Goal: Information Seeking & Learning: Check status

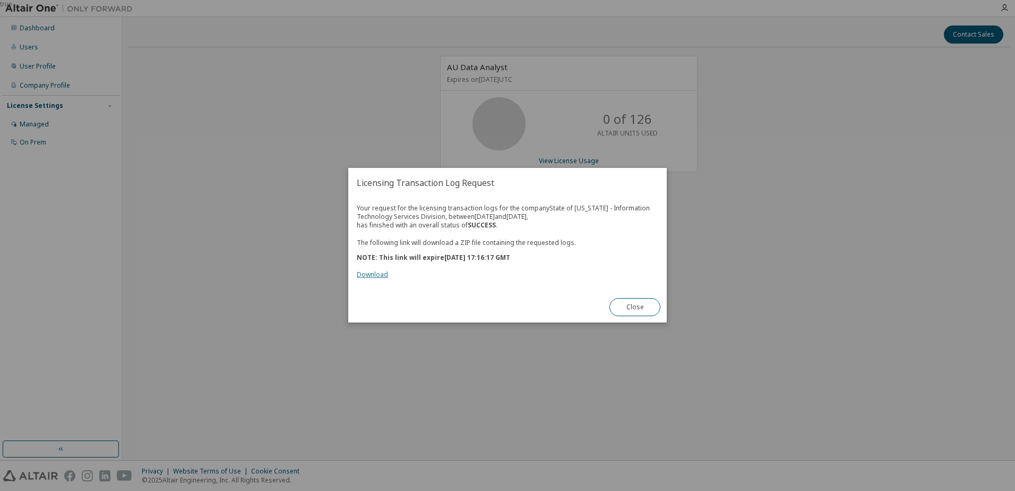
click at [365, 274] on link "Download" at bounding box center [372, 274] width 31 height 9
click at [647, 310] on button "Close" at bounding box center [635, 307] width 51 height 18
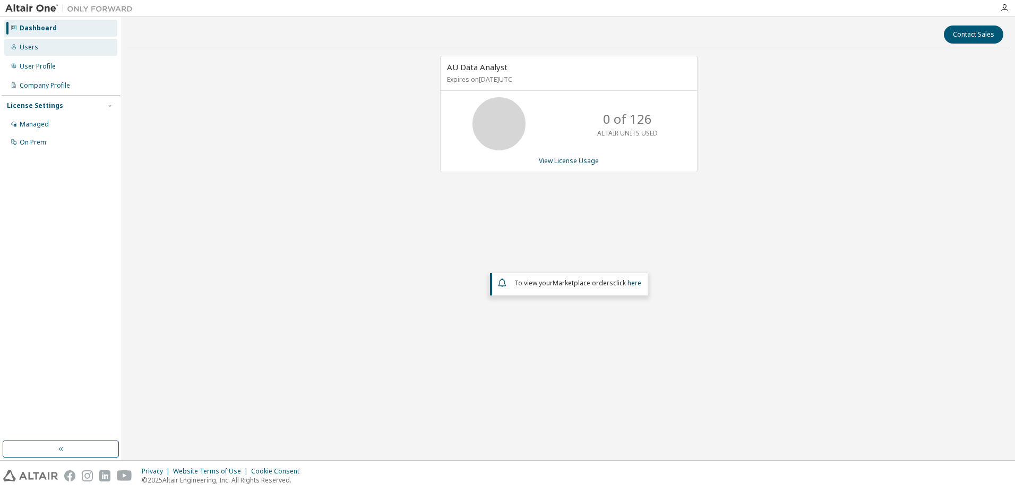
click at [36, 47] on div "Users" at bounding box center [29, 47] width 19 height 8
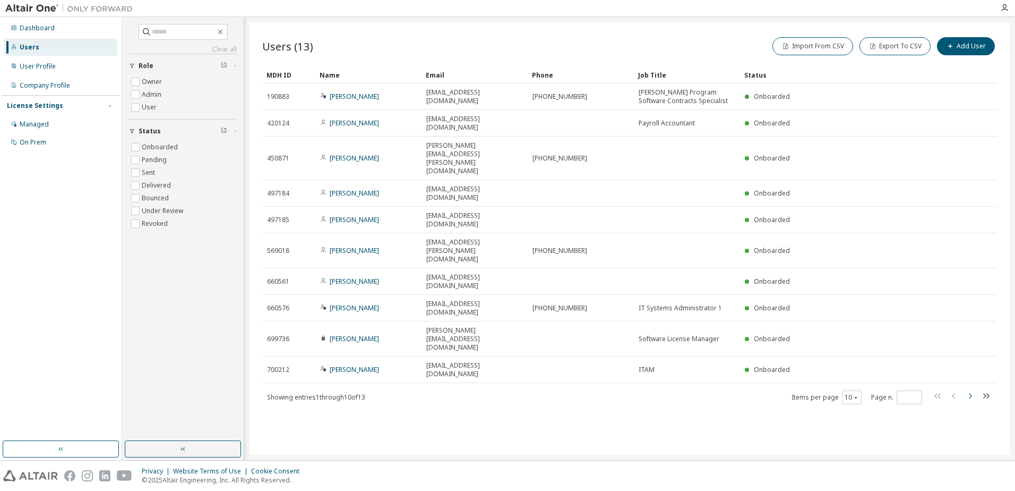
click at [970, 389] on icon "button" at bounding box center [970, 395] width 13 height 13
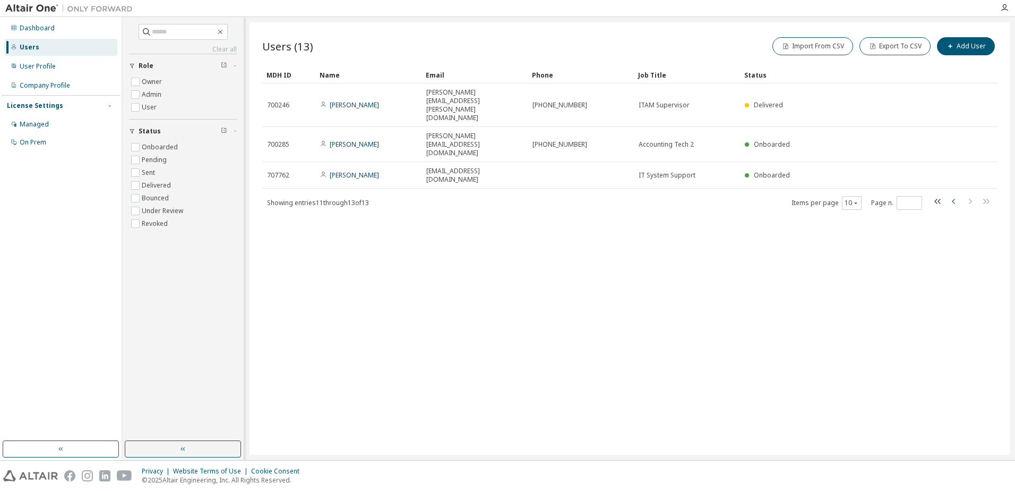
click at [955, 199] on icon "button" at bounding box center [953, 201] width 3 height 5
type input "*"
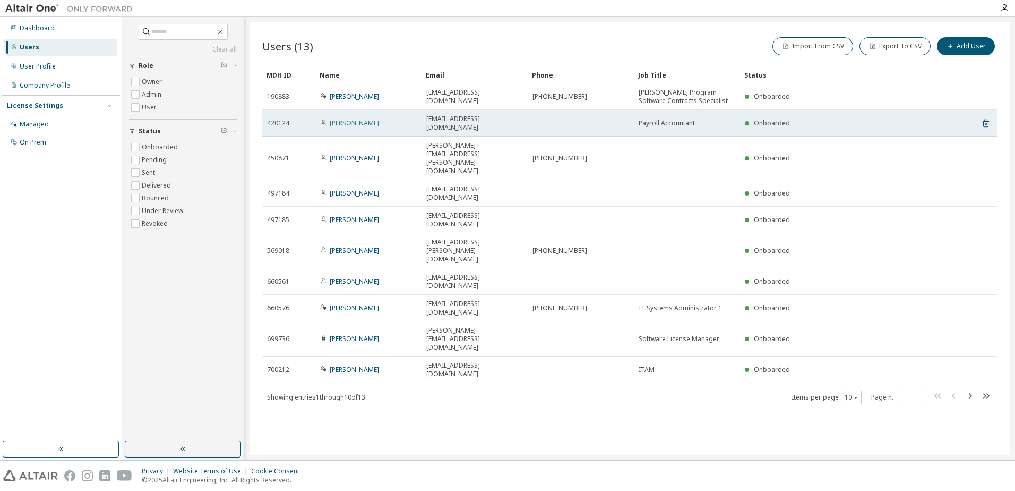
click at [344, 118] on link "Patricia Huxley" at bounding box center [354, 122] width 49 height 9
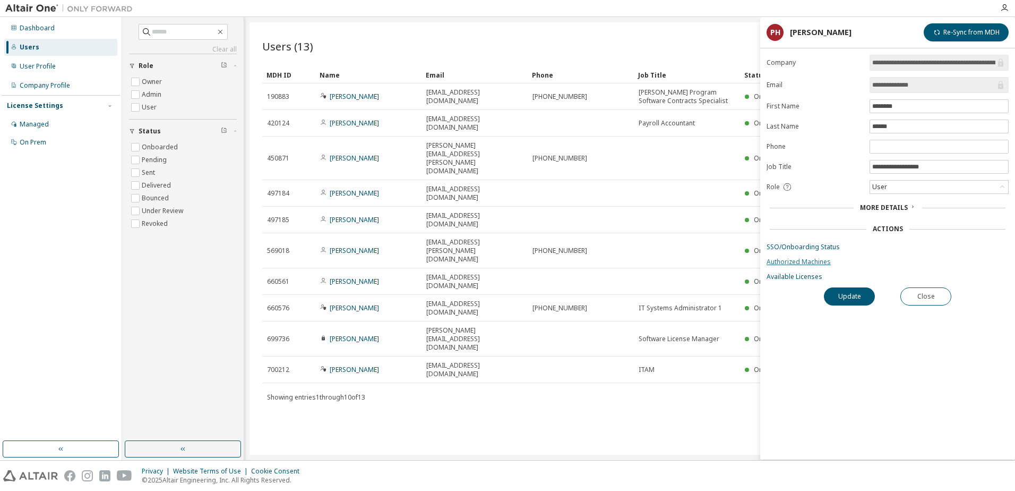
click at [787, 262] on link "Authorized Machines" at bounding box center [888, 262] width 242 height 8
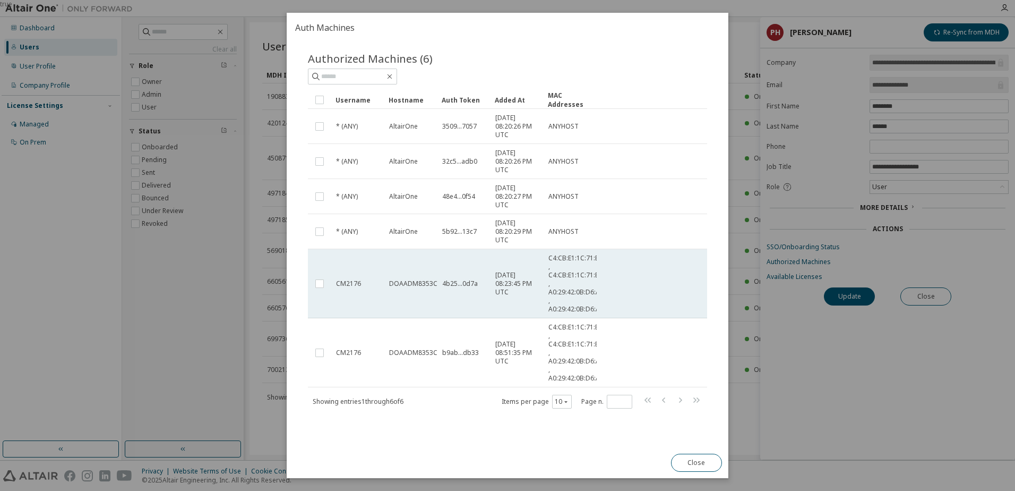
scroll to position [13, 0]
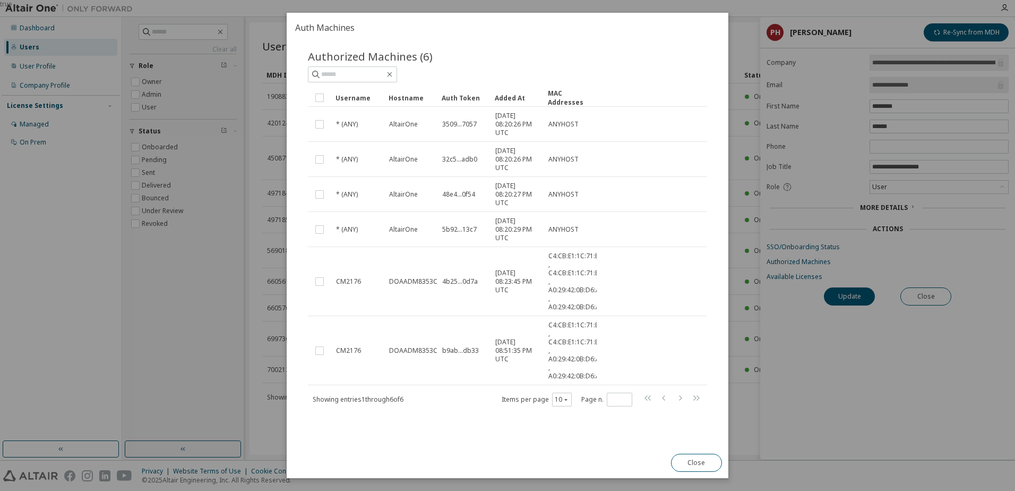
drag, startPoint x: 438, startPoint y: 98, endPoint x: 465, endPoint y: 98, distance: 27.1
drag, startPoint x: 438, startPoint y: 95, endPoint x: 447, endPoint y: 95, distance: 9.0
drag, startPoint x: 437, startPoint y: 95, endPoint x: 452, endPoint y: 95, distance: 14.9
drag, startPoint x: 490, startPoint y: 96, endPoint x: 505, endPoint y: 96, distance: 15.4
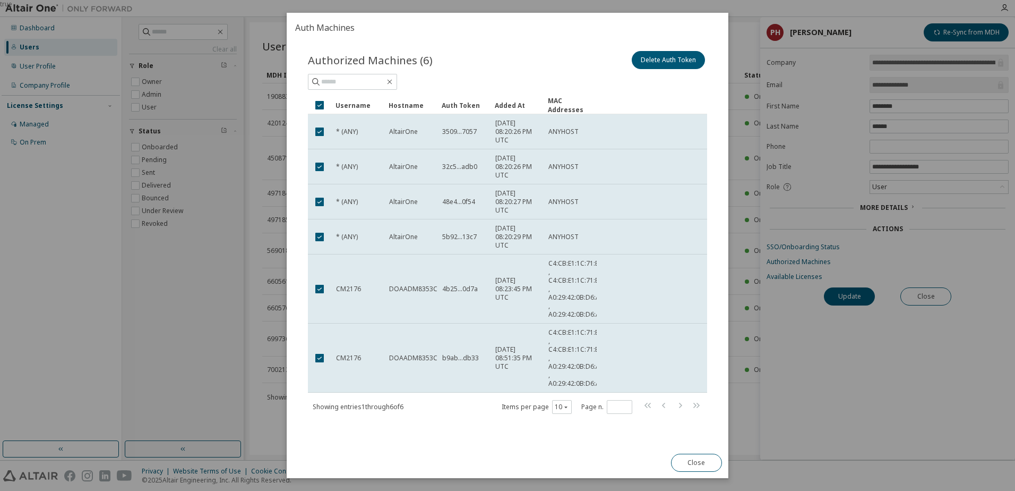
drag, startPoint x: 439, startPoint y: 104, endPoint x: 449, endPoint y: 103, distance: 10.1
drag, startPoint x: 440, startPoint y: 105, endPoint x: 447, endPoint y: 104, distance: 7.0
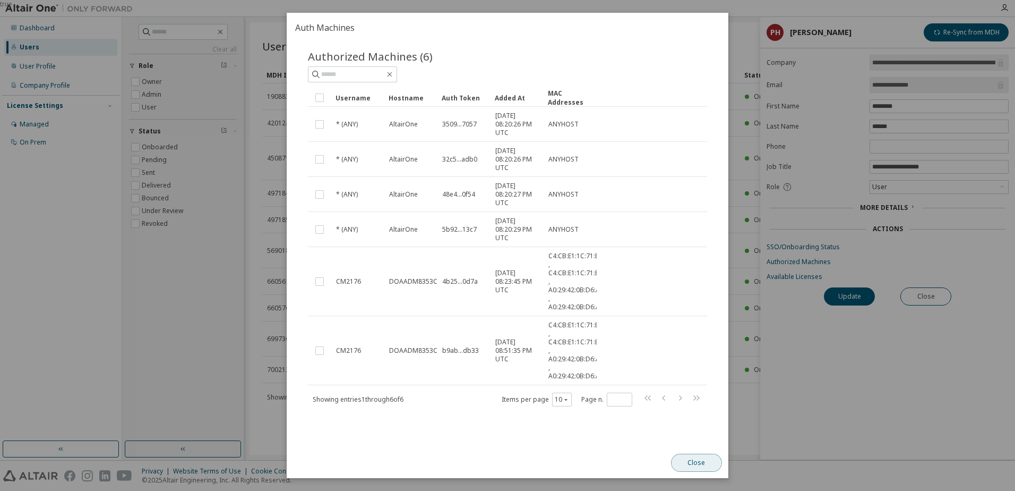
click at [696, 464] on button "Close" at bounding box center [696, 462] width 51 height 18
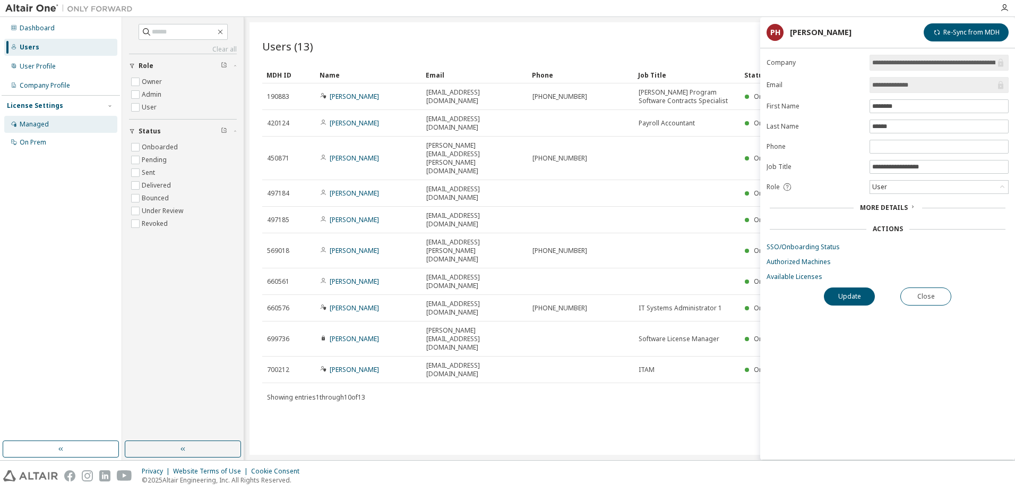
click at [27, 125] on div "Managed" at bounding box center [34, 124] width 29 height 8
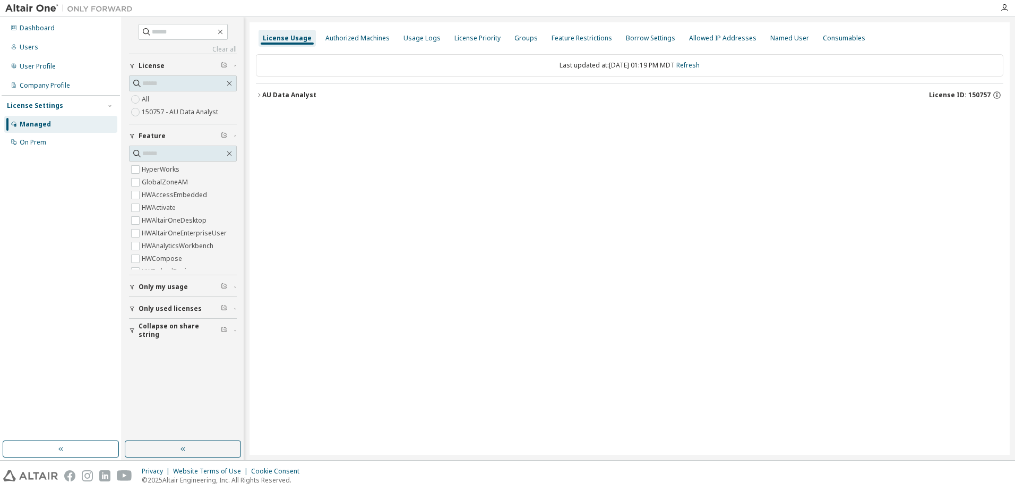
click at [153, 307] on span "Only used licenses" at bounding box center [170, 308] width 63 height 8
click at [146, 323] on label "Yes" at bounding box center [148, 324] width 13 height 13
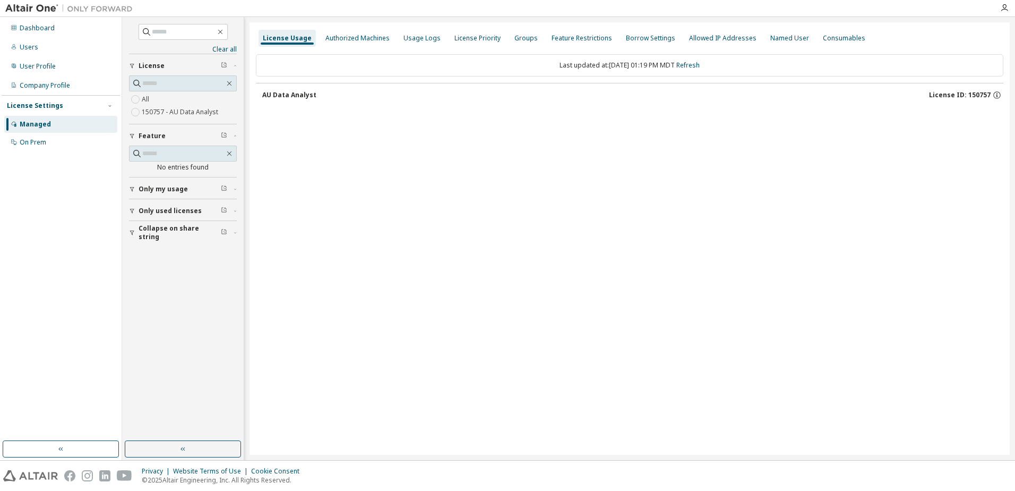
click at [132, 211] on icon "button" at bounding box center [132, 211] width 4 height 5
click at [226, 138] on span "button" at bounding box center [224, 136] width 6 height 8
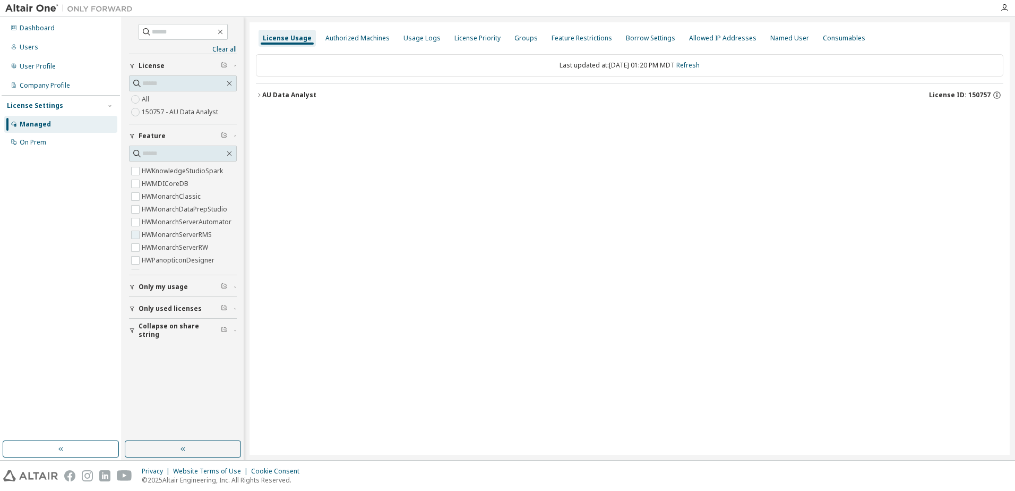
scroll to position [260, 0]
click at [262, 95] on icon "button" at bounding box center [259, 95] width 6 height 6
click at [260, 96] on icon "button" at bounding box center [259, 95] width 2 height 4
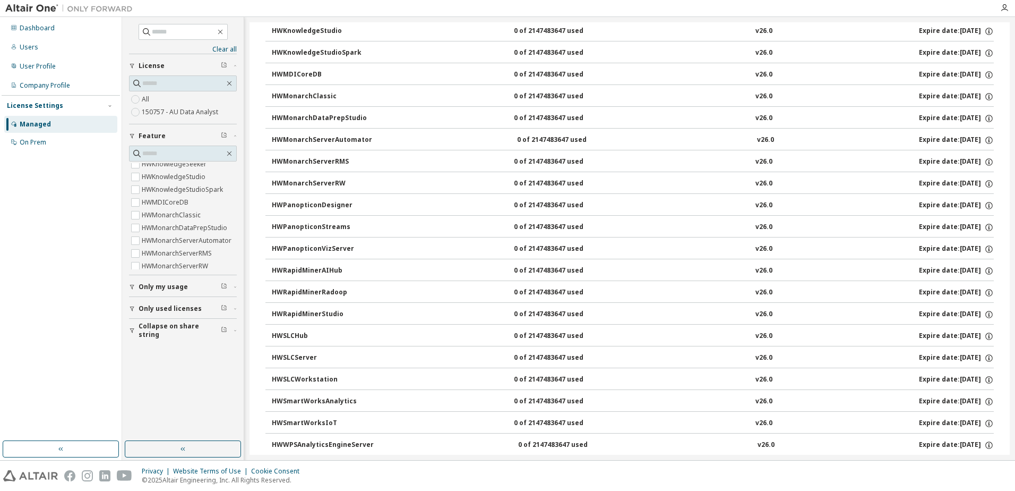
scroll to position [490, 0]
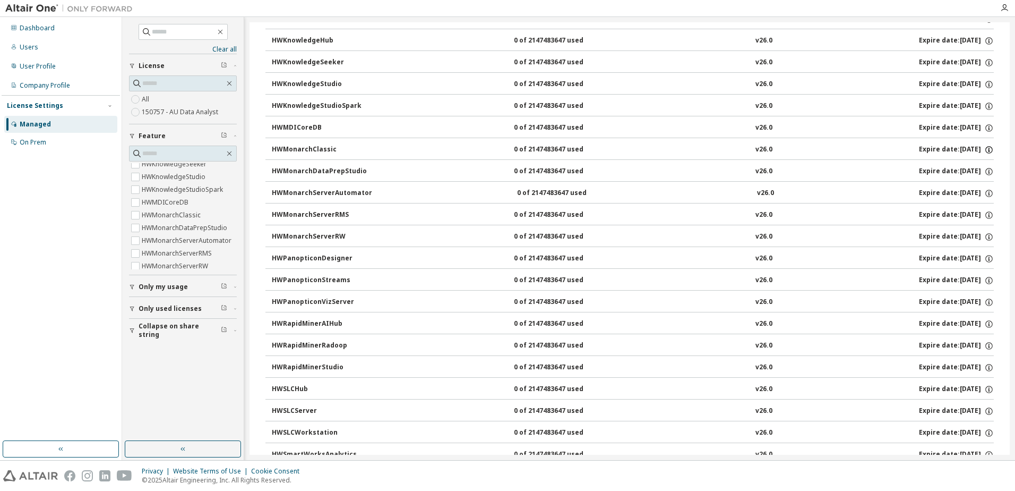
click at [985, 150] on icon "button" at bounding box center [989, 150] width 10 height 10
click at [984, 148] on icon "button" at bounding box center [989, 150] width 10 height 10
click at [984, 171] on icon "button" at bounding box center [989, 172] width 10 height 10
click at [985, 64] on icon "button" at bounding box center [989, 63] width 10 height 10
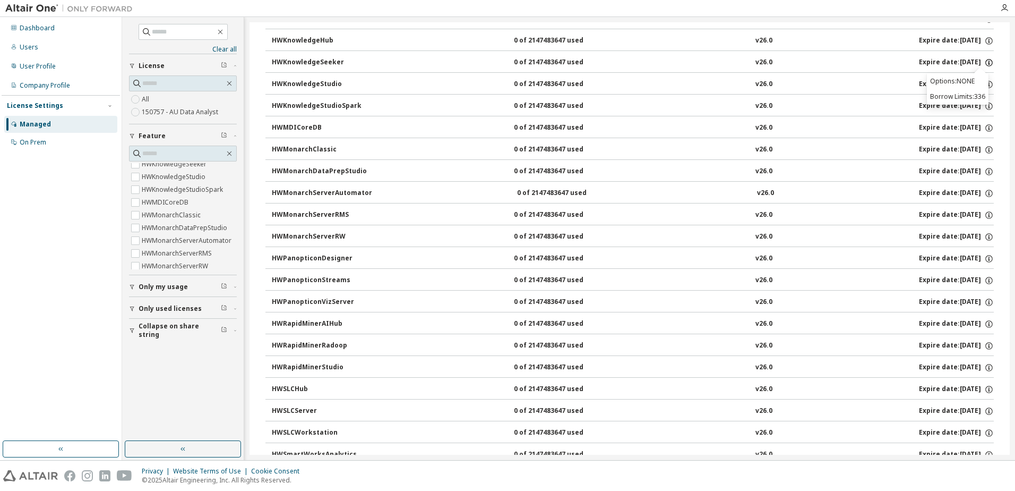
click at [985, 65] on icon "button" at bounding box center [989, 63] width 10 height 10
click at [984, 85] on icon "button" at bounding box center [989, 85] width 10 height 10
click at [988, 107] on icon "button" at bounding box center [989, 107] width 2 height 3
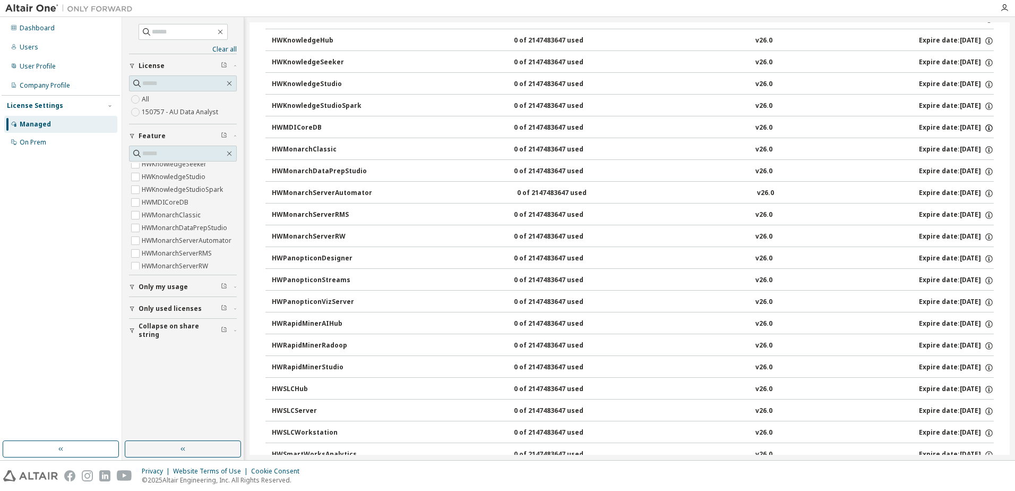
click at [988, 128] on icon "button" at bounding box center [989, 128] width 2 height 3
click at [985, 148] on icon "button" at bounding box center [989, 150] width 10 height 10
click at [986, 148] on icon "button" at bounding box center [988, 149] width 7 height 7
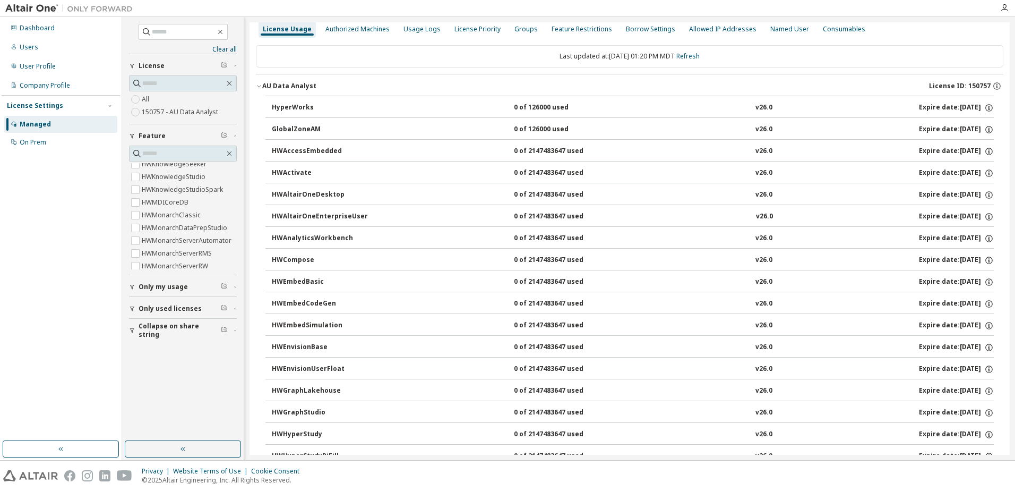
scroll to position [0, 0]
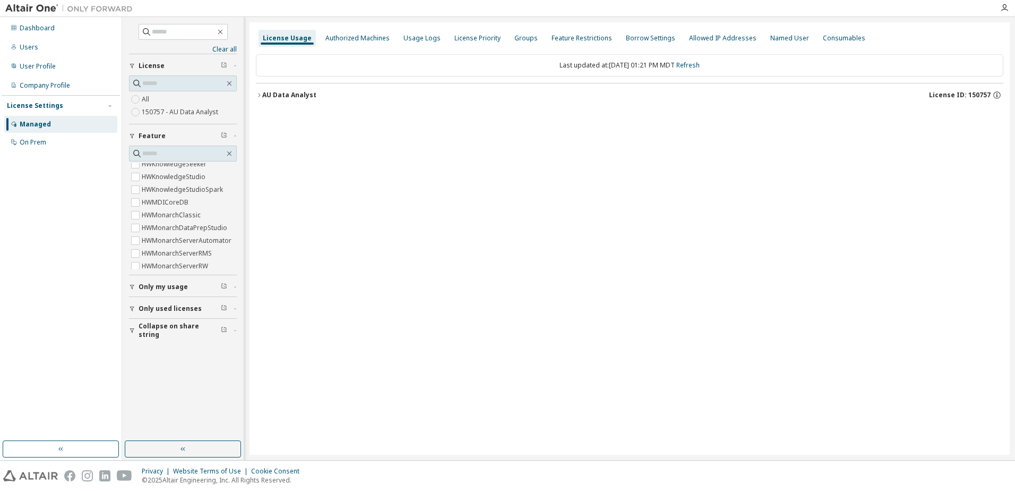
click at [261, 95] on icon "button" at bounding box center [259, 95] width 6 height 6
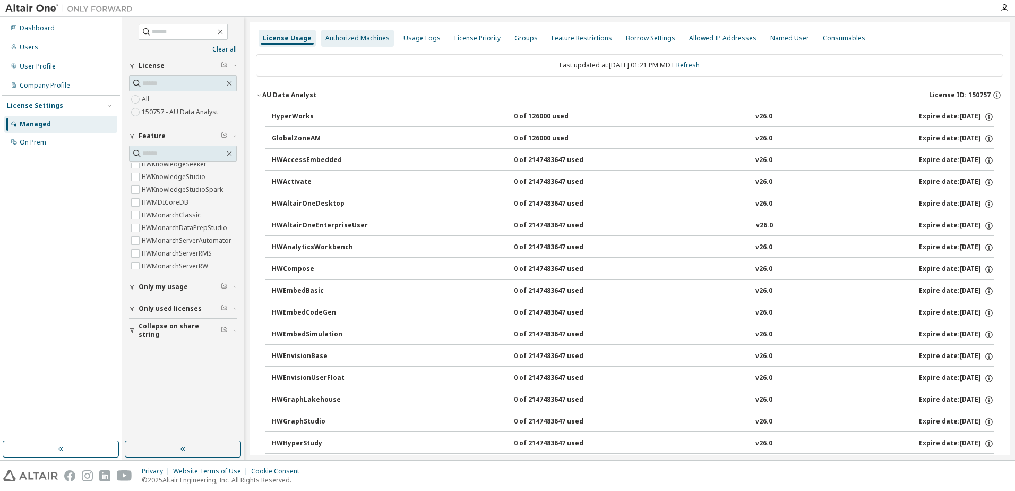
click at [344, 37] on div "Authorized Machines" at bounding box center [357, 38] width 64 height 8
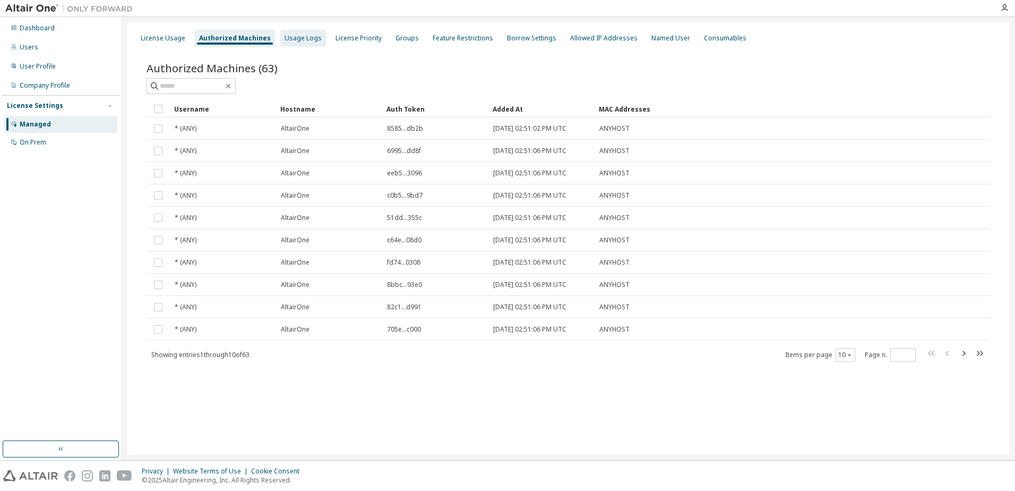
click at [308, 39] on div "Usage Logs" at bounding box center [303, 38] width 37 height 8
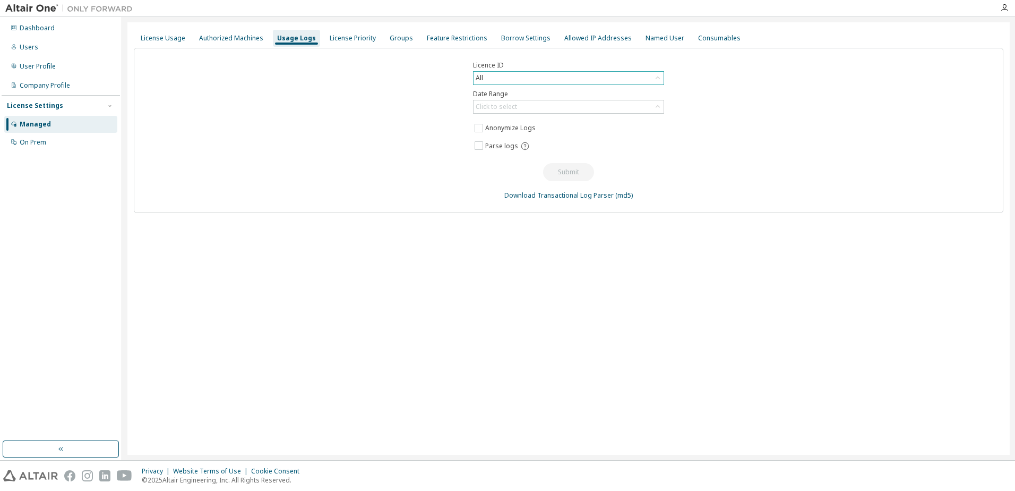
click at [631, 76] on div "All" at bounding box center [569, 78] width 190 height 13
click at [536, 119] on li "150757 - AU Data Analyst" at bounding box center [568, 122] width 188 height 14
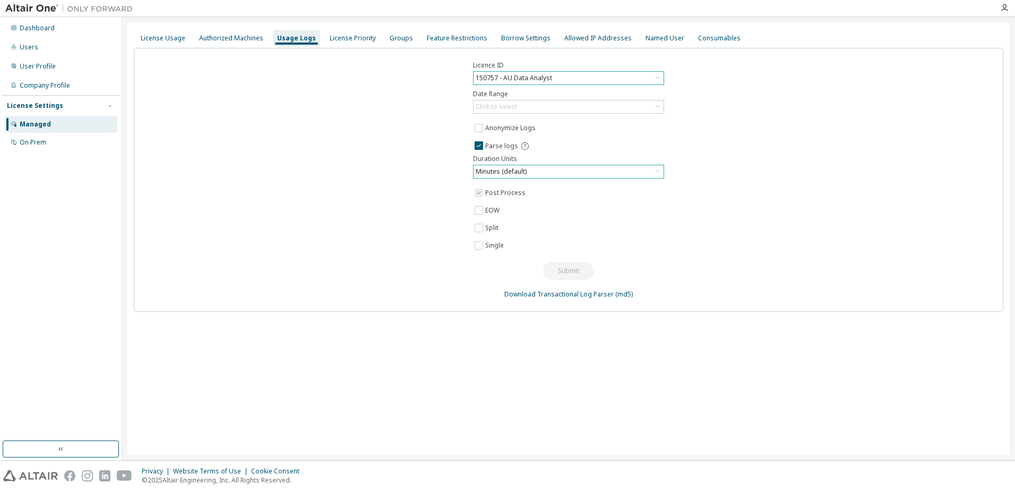
click at [536, 170] on div "Minutes (default)" at bounding box center [569, 171] width 190 height 13
click at [531, 169] on div "Minutes (default)" at bounding box center [569, 171] width 190 height 13
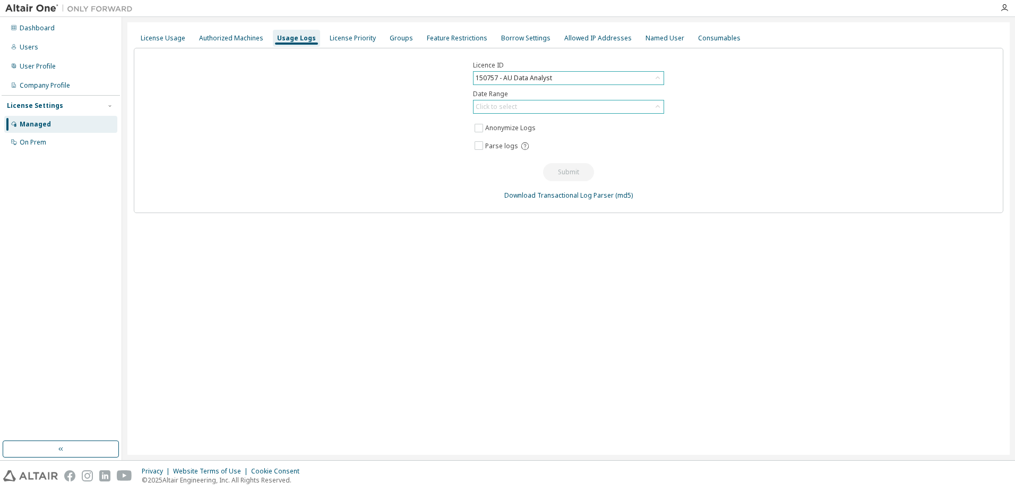
click at [536, 105] on div "Click to select" at bounding box center [569, 106] width 190 height 13
click at [503, 134] on li "Last 30 days" at bounding box center [568, 137] width 188 height 14
click at [503, 143] on span "Parse logs" at bounding box center [501, 146] width 33 height 8
click at [155, 36] on div "License Usage" at bounding box center [163, 38] width 45 height 8
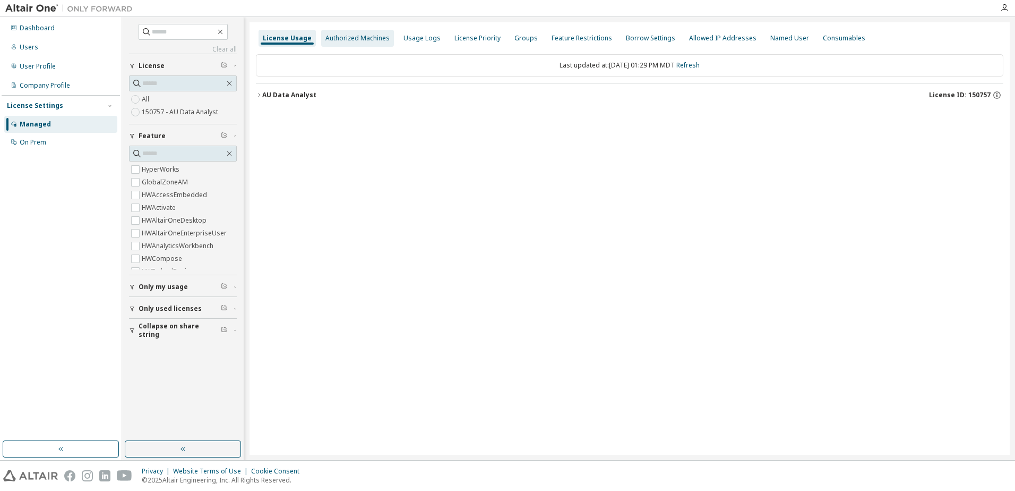
click at [365, 38] on div "Authorized Machines" at bounding box center [357, 38] width 64 height 8
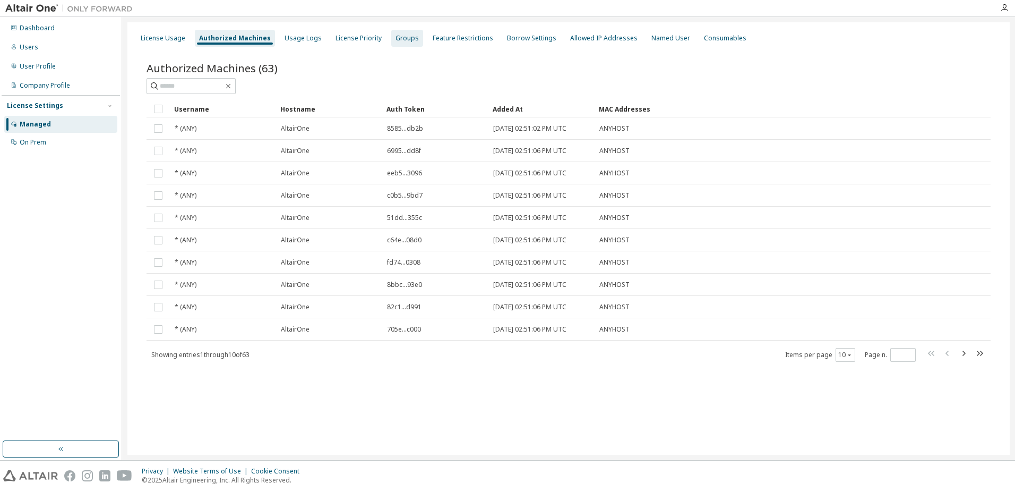
click at [400, 40] on div "Groups" at bounding box center [407, 38] width 23 height 8
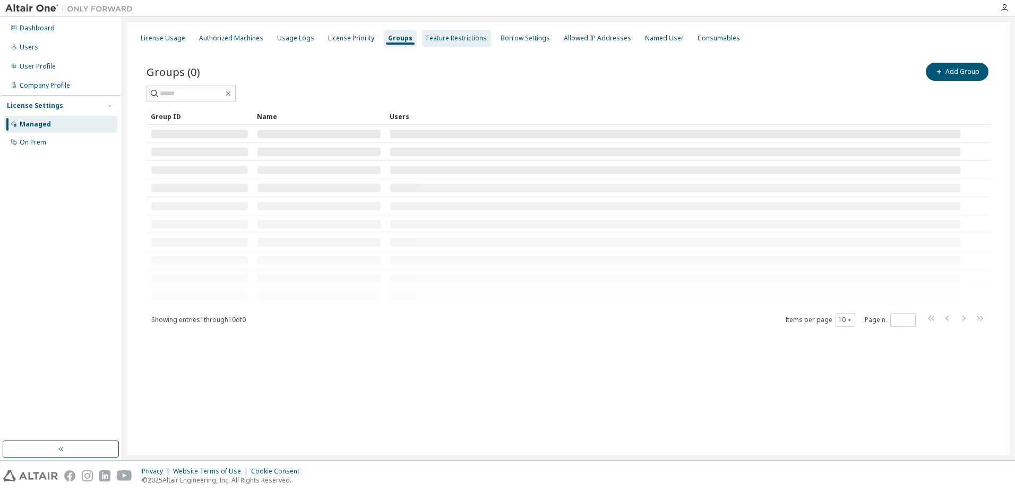
click at [430, 39] on div "Feature Restrictions" at bounding box center [456, 38] width 61 height 8
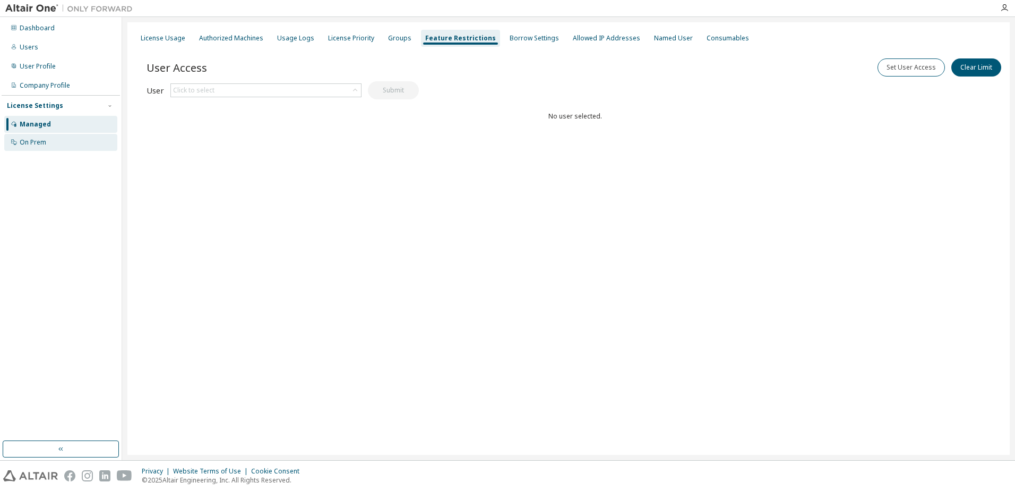
click at [38, 141] on div "On Prem" at bounding box center [33, 142] width 27 height 8
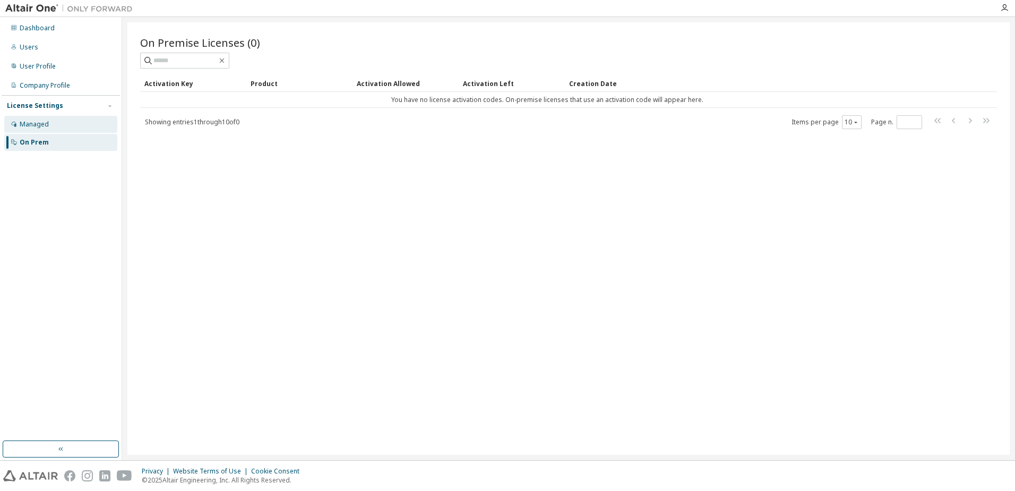
click at [30, 124] on div "Managed" at bounding box center [34, 124] width 29 height 8
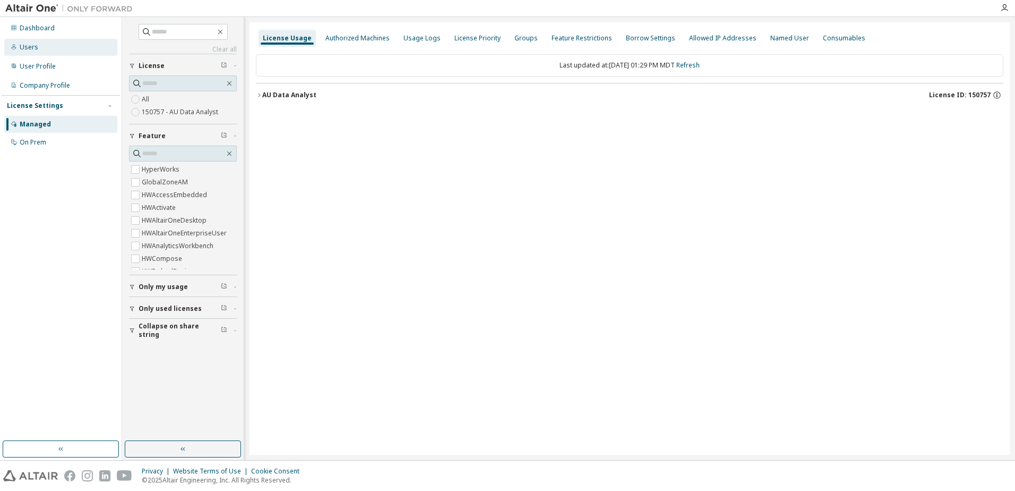
click at [31, 52] on div "Users" at bounding box center [60, 47] width 113 height 17
